Goal: Check status: Check status

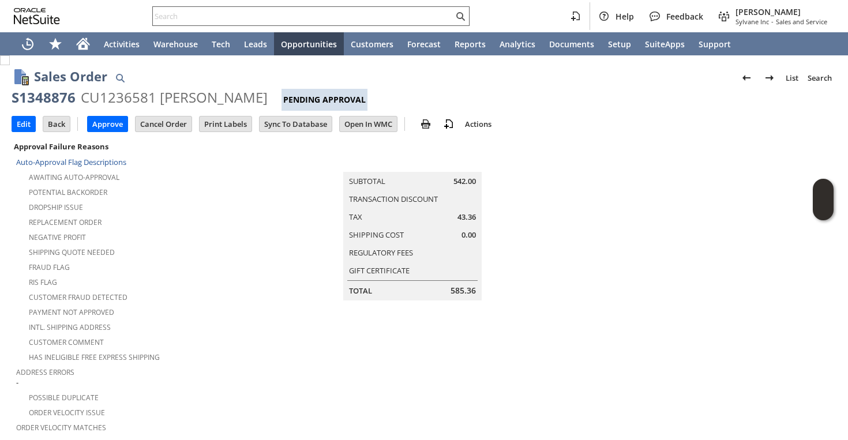
click at [300, 13] on input "text" at bounding box center [303, 16] width 301 height 14
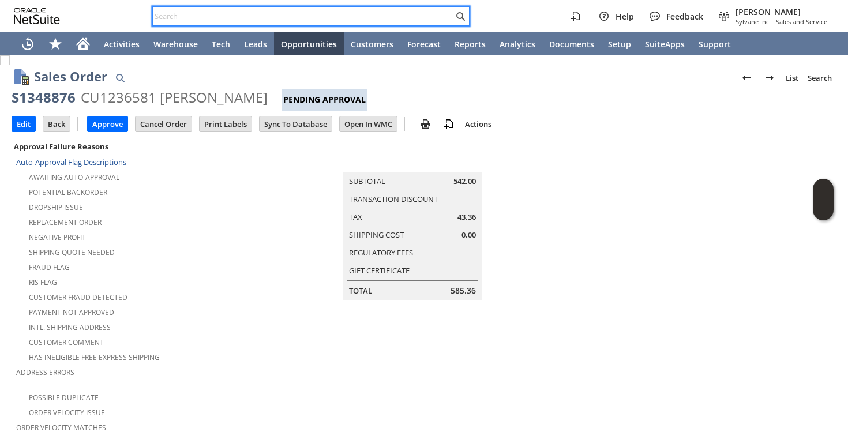
paste input "5034441404"
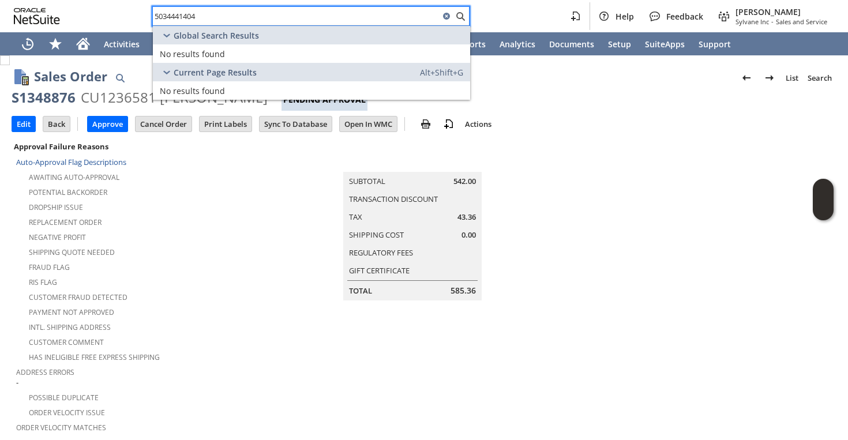
type input "5034441404"
click at [249, 21] on input "5034441404" at bounding box center [296, 16] width 287 height 14
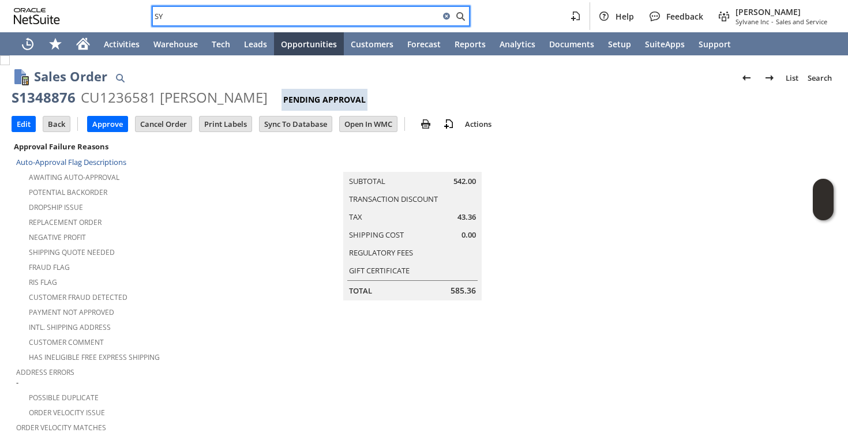
click at [353, 17] on input "SY" at bounding box center [296, 16] width 287 height 14
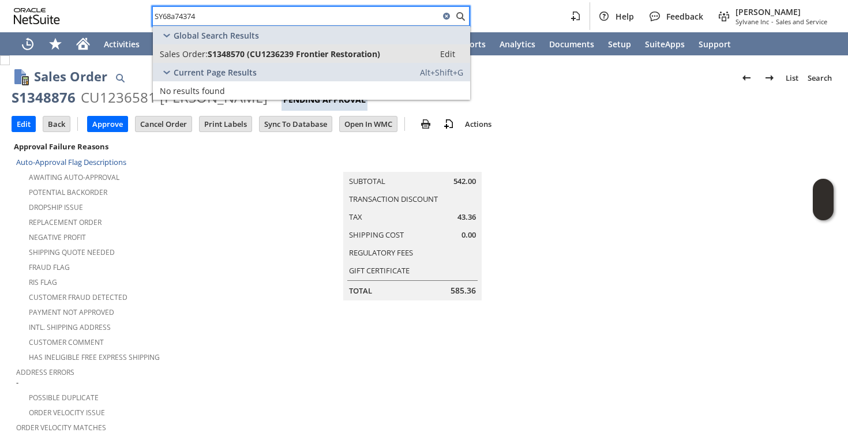
type input "SY68a74374"
click at [316, 49] on span "S1348570 (CU1236239 Frontier Restoration)" at bounding box center [294, 53] width 173 height 11
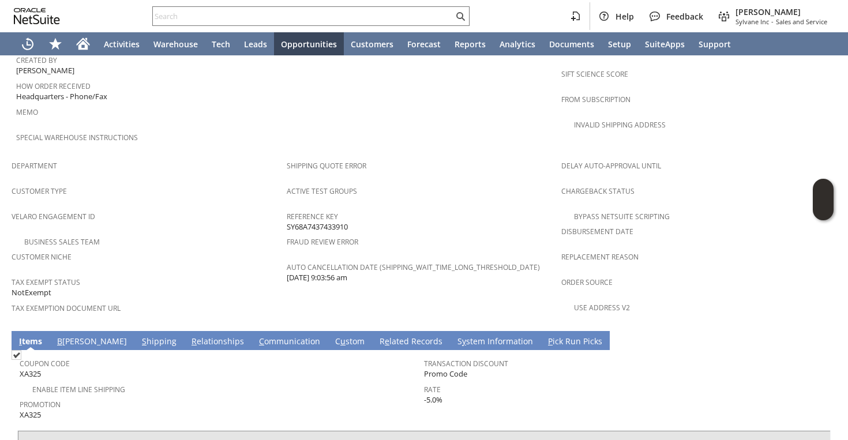
scroll to position [730, 0]
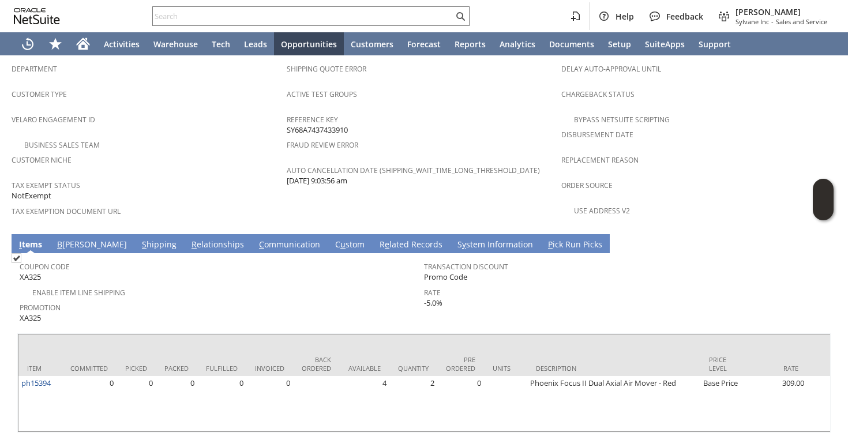
click at [507, 111] on span "Reference Key" at bounding box center [421, 117] width 269 height 13
